Goal: Information Seeking & Learning: Learn about a topic

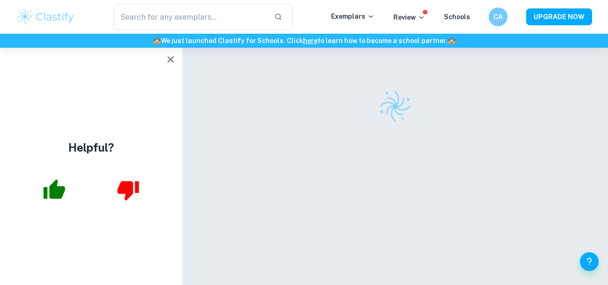
scroll to position [47, 0]
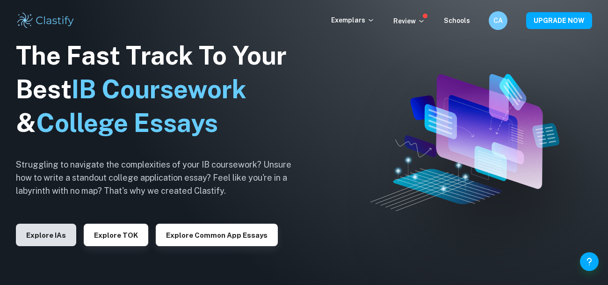
click at [39, 243] on button "Explore IAs" at bounding box center [46, 235] width 60 height 22
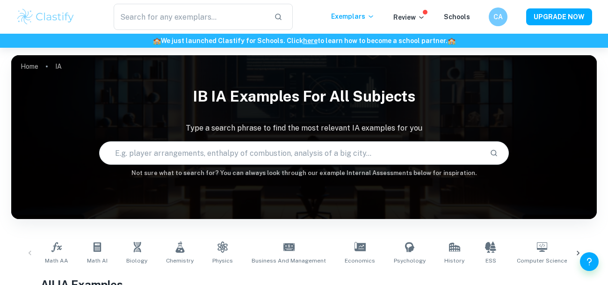
click at [144, 153] on input "text" at bounding box center [291, 153] width 383 height 26
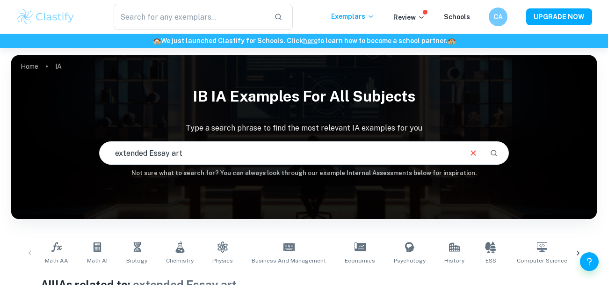
click at [323, 145] on input "extended Essay art" at bounding box center [280, 153] width 361 height 26
type input "extended Essay"
click at [197, 160] on input "extended Essay" at bounding box center [280, 153] width 361 height 26
drag, startPoint x: 197, startPoint y: 160, endPoint x: 0, endPoint y: 155, distance: 197.5
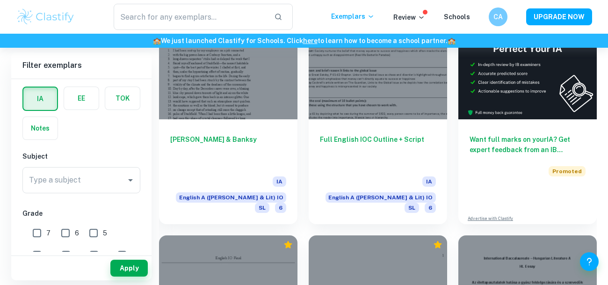
scroll to position [312, 0]
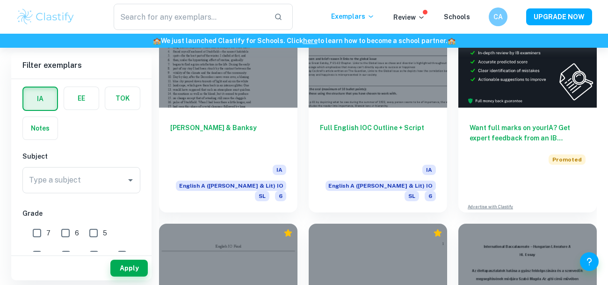
click at [71, 95] on label "button" at bounding box center [81, 98] width 35 height 22
click at [0, 0] on input "radio" at bounding box center [0, 0] width 0 height 0
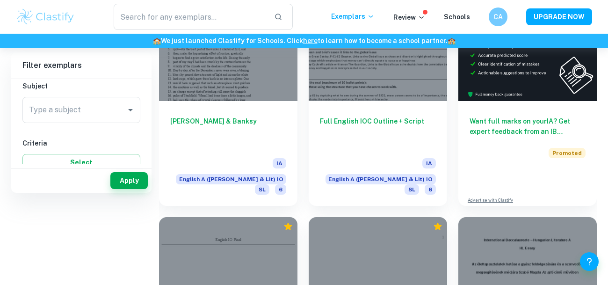
scroll to position [0, 0]
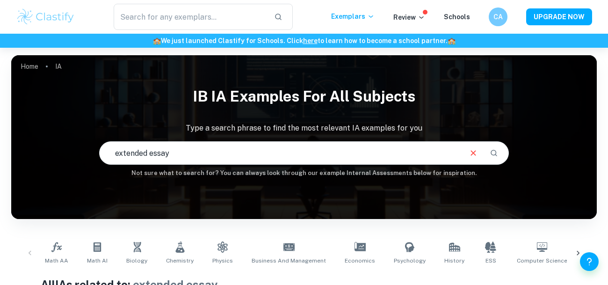
click at [182, 156] on input "extended essay" at bounding box center [280, 153] width 361 height 26
type input "e"
type input "art"
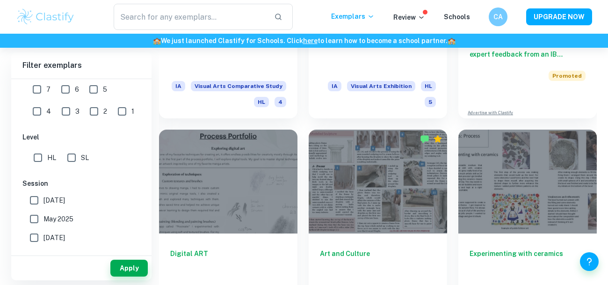
scroll to position [396, 0]
click at [210, 10] on input "text" at bounding box center [190, 17] width 153 height 26
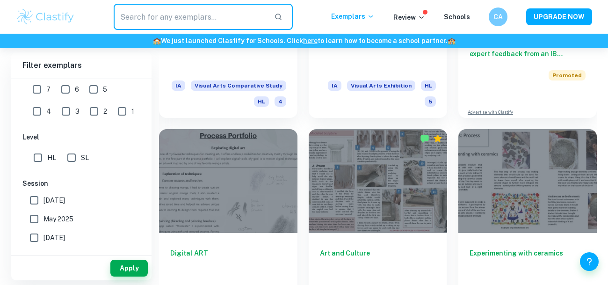
paste input "How does the symbolic use of colour in “Calumny of Apelles by sandro Botticelli…"
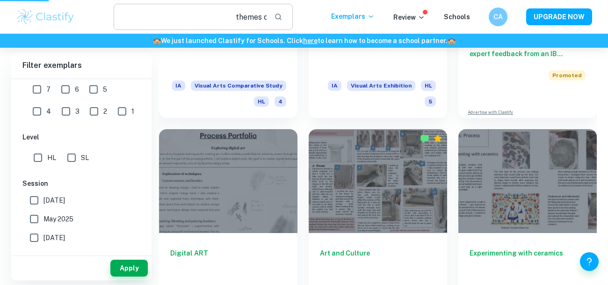
scroll to position [0, 0]
type input "How does the symbolic use of colour in “Calumny of Apelles by sandro Botticelli…"
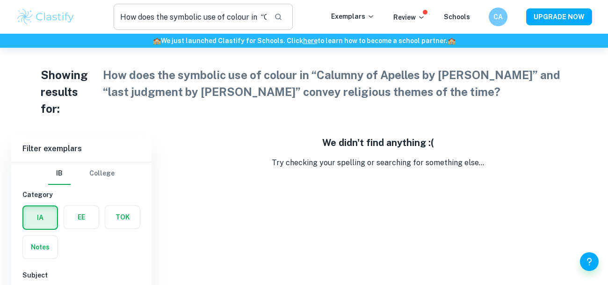
click at [266, 15] on input "How does the symbolic use of colour in “Calumny of Apelles by sandro Botticelli…" at bounding box center [190, 17] width 153 height 26
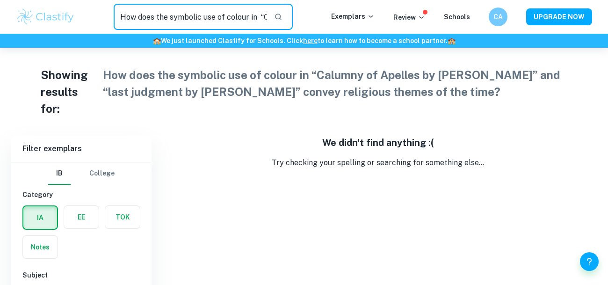
click at [224, 24] on input "How does the symbolic use of colour in “Calumny of Apelles by sandro Botticelli…" at bounding box center [190, 17] width 153 height 26
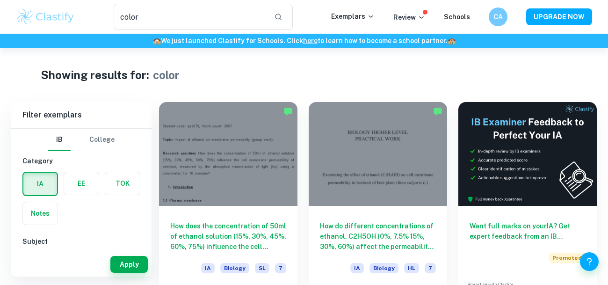
click at [66, 179] on label "button" at bounding box center [81, 183] width 35 height 22
click at [0, 0] on input "radio" at bounding box center [0, 0] width 0 height 0
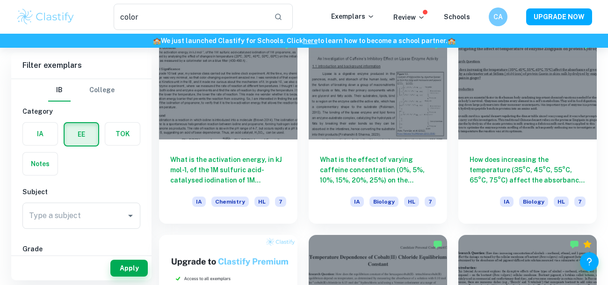
scroll to position [267, 0]
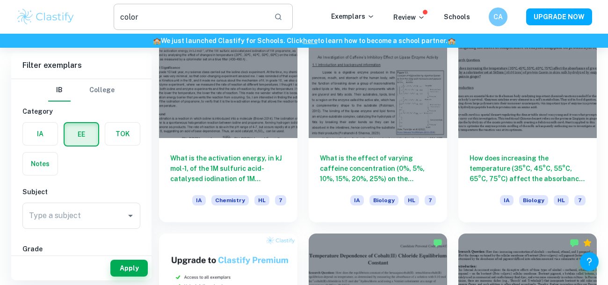
click at [138, 6] on input "color" at bounding box center [190, 17] width 153 height 26
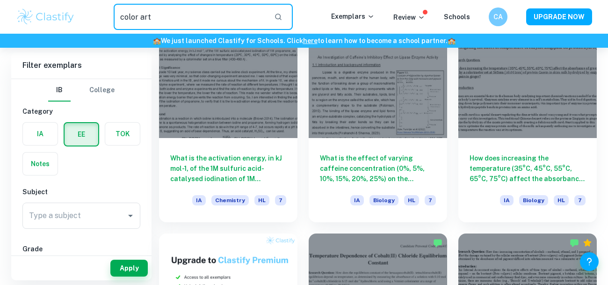
type input "color art"
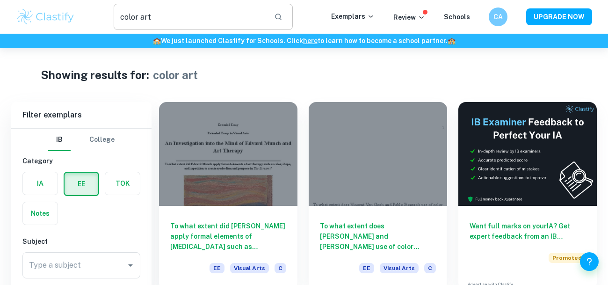
scroll to position [47, 0]
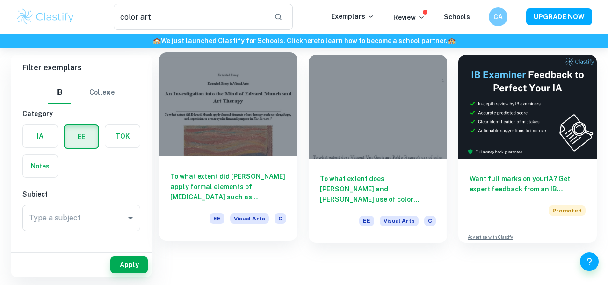
click at [177, 156] on div "To what extent did Edvard Munch apply formal elements of art therapy such as co…" at bounding box center [228, 198] width 139 height 84
